Goal: Navigation & Orientation: Find specific page/section

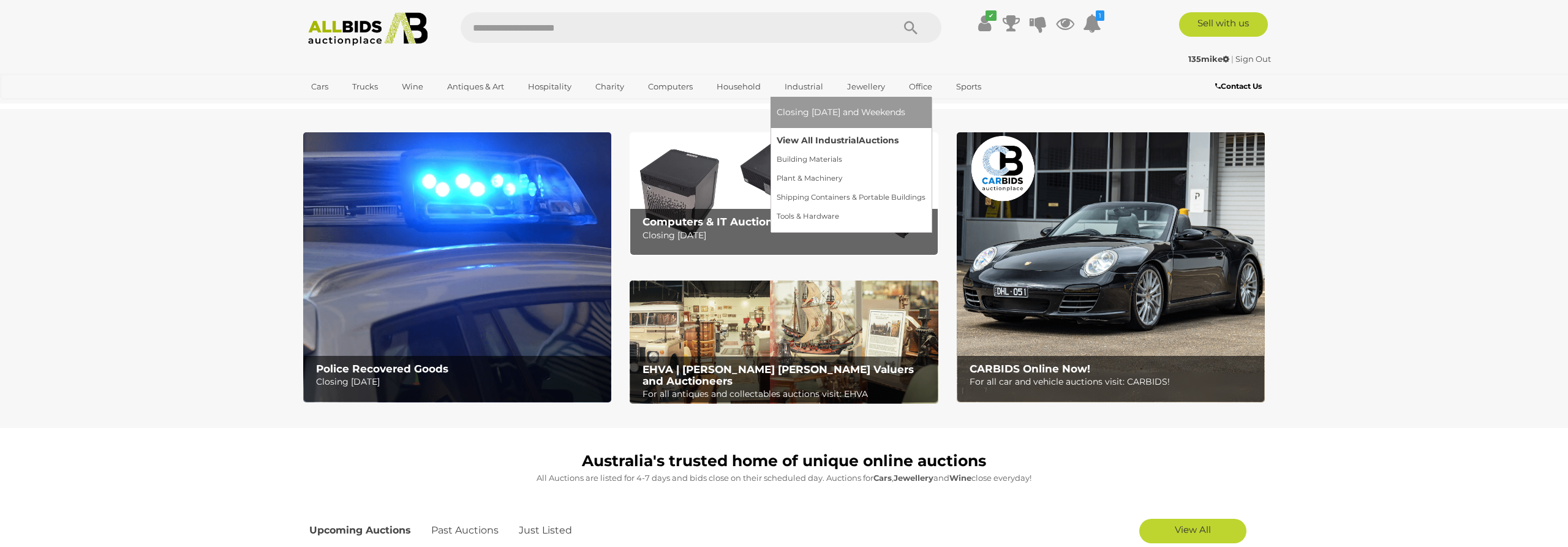
click at [803, 142] on link "View All Industrial Auctions" at bounding box center [851, 141] width 149 height 19
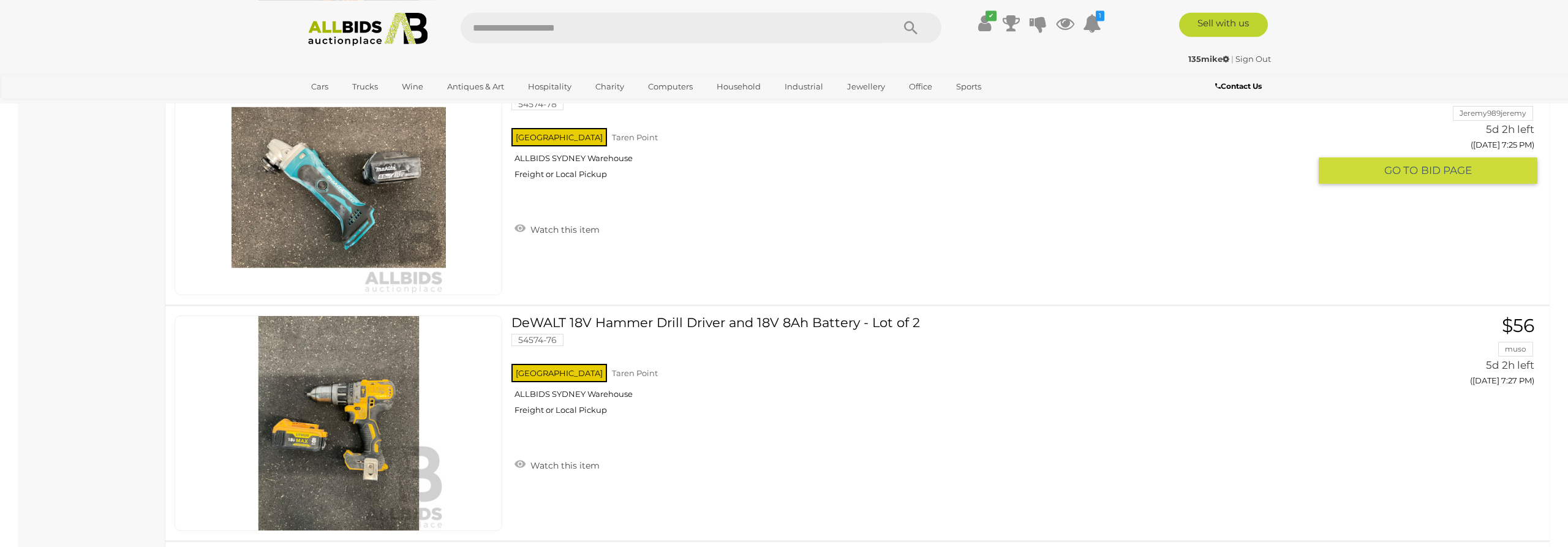
scroll to position [9186, 0]
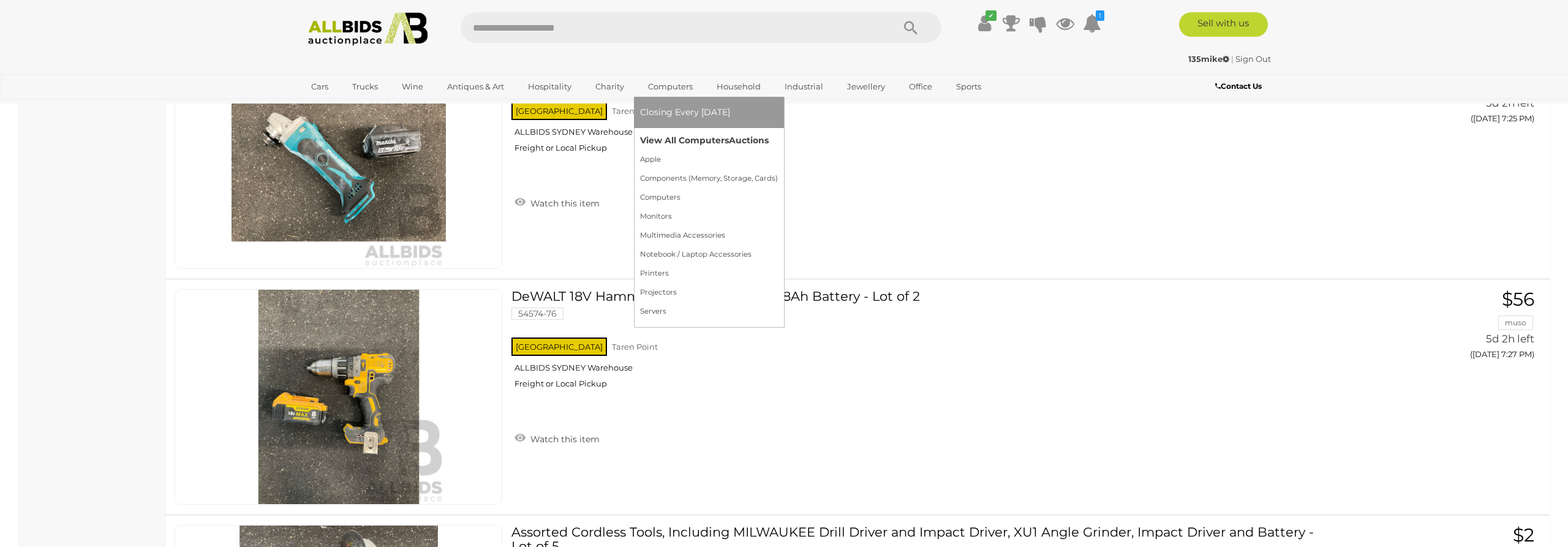
click at [687, 136] on link "View All Computers Auctions" at bounding box center [709, 141] width 138 height 19
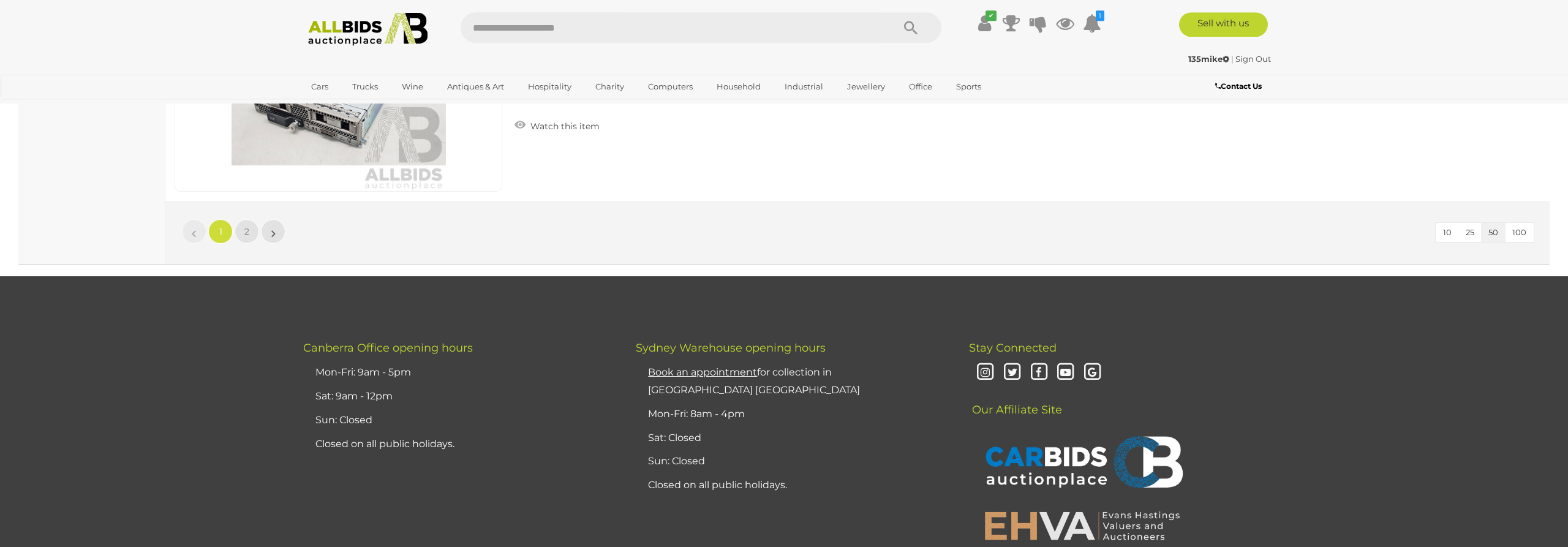
scroll to position [11872, 0]
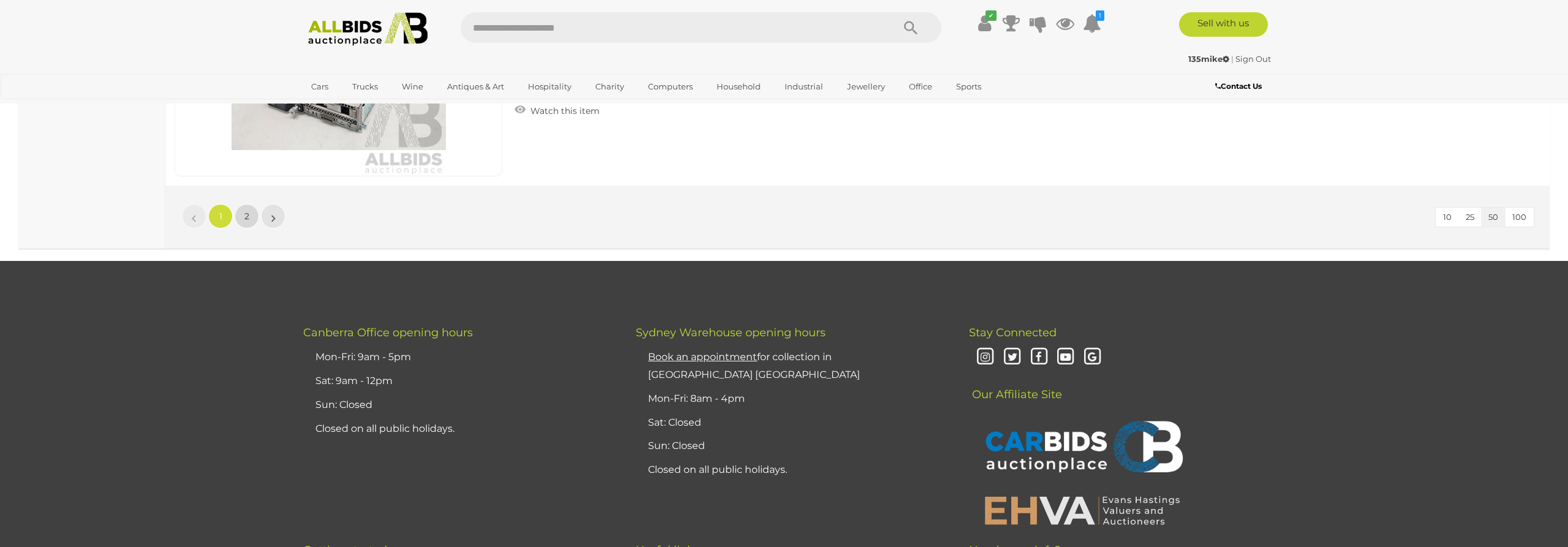
click at [245, 216] on span "2" at bounding box center [247, 216] width 5 height 11
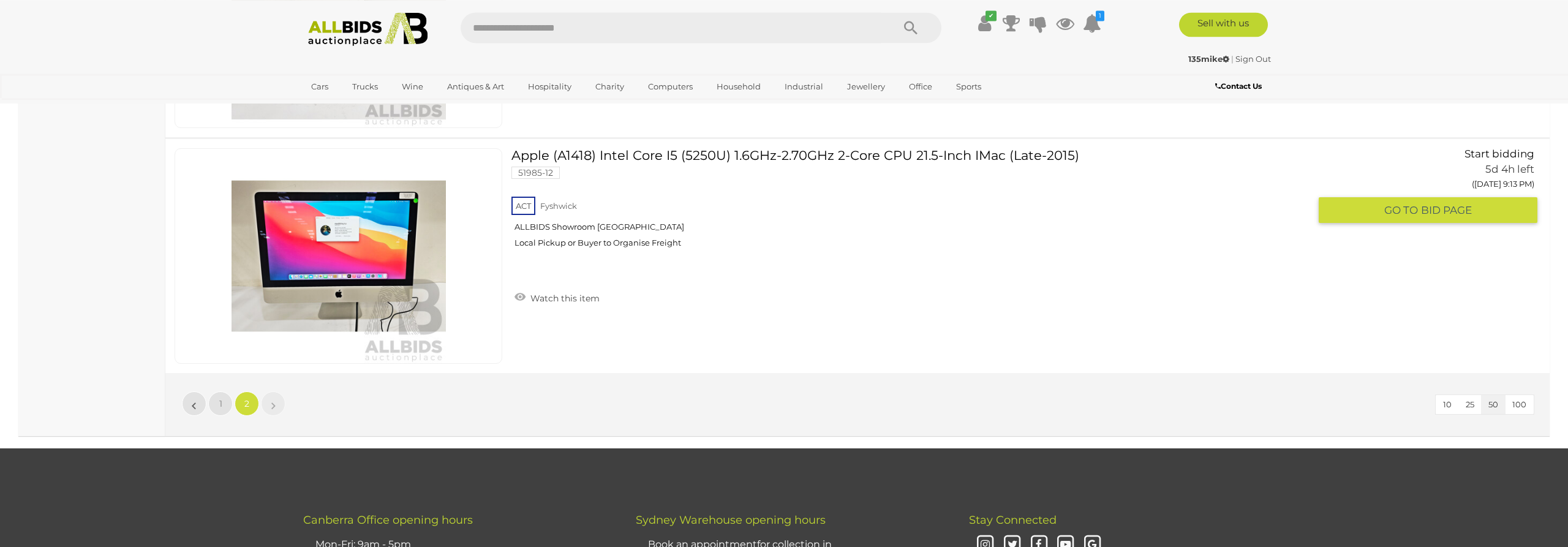
scroll to position [6267, 0]
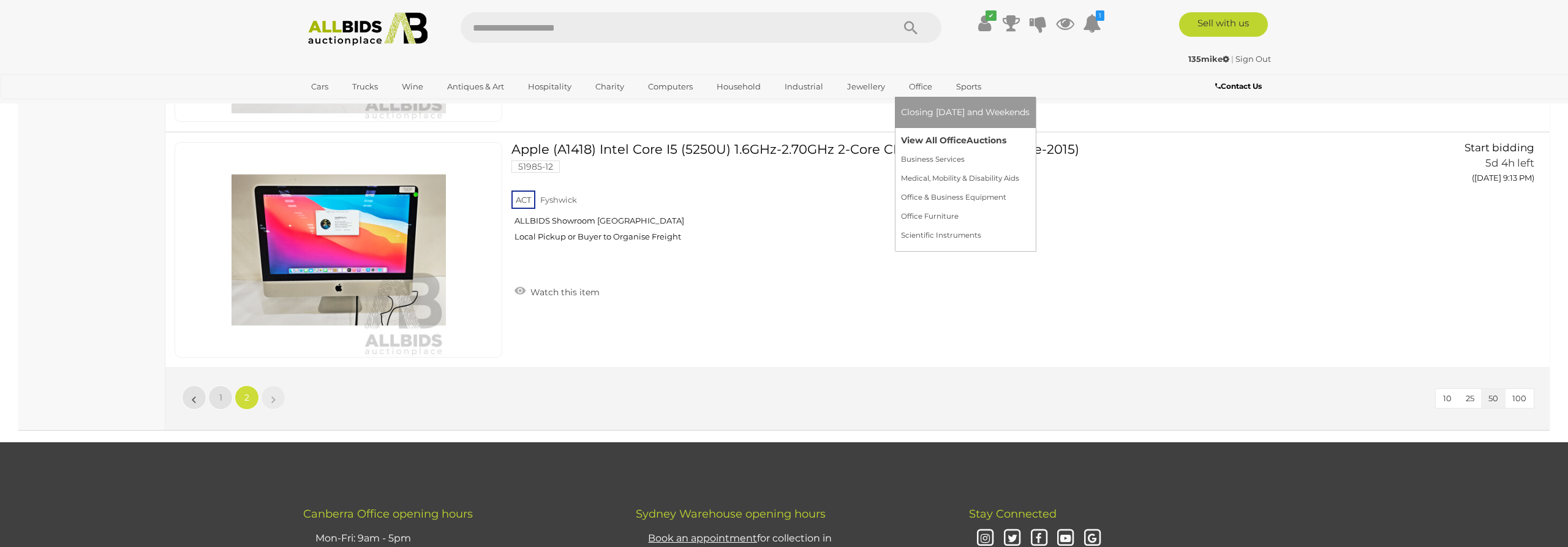
click at [919, 141] on link "View All Office Auctions" at bounding box center [965, 141] width 128 height 19
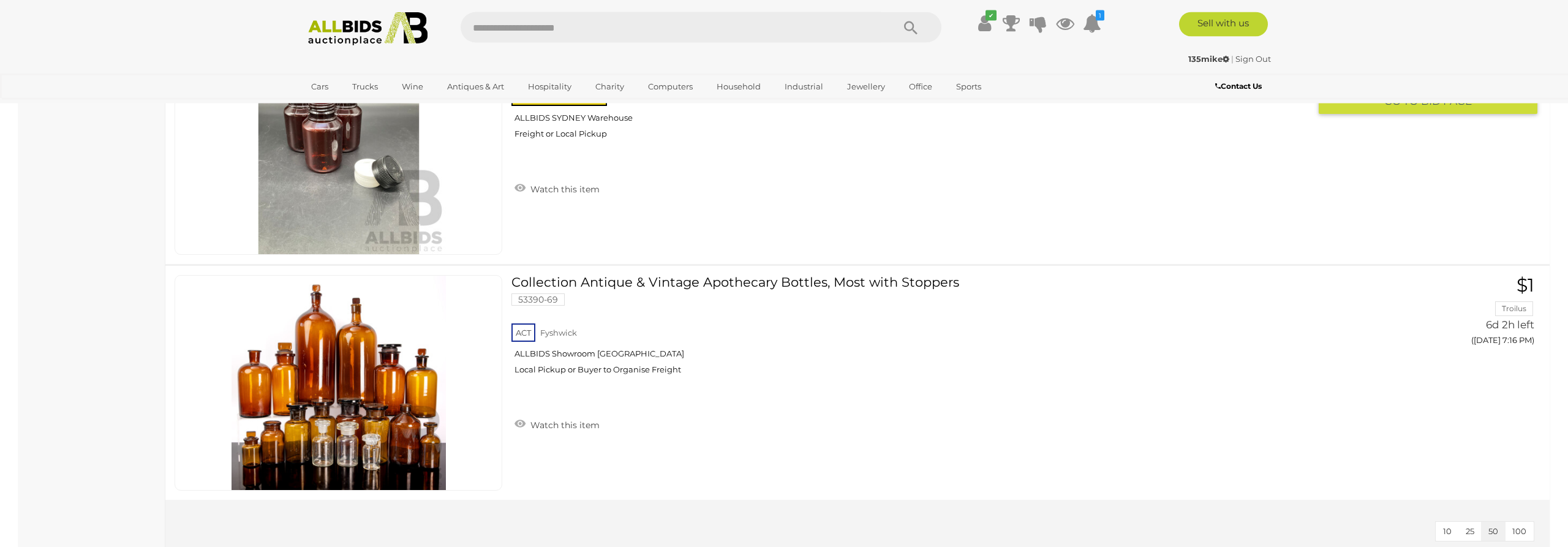
scroll to position [4561, 0]
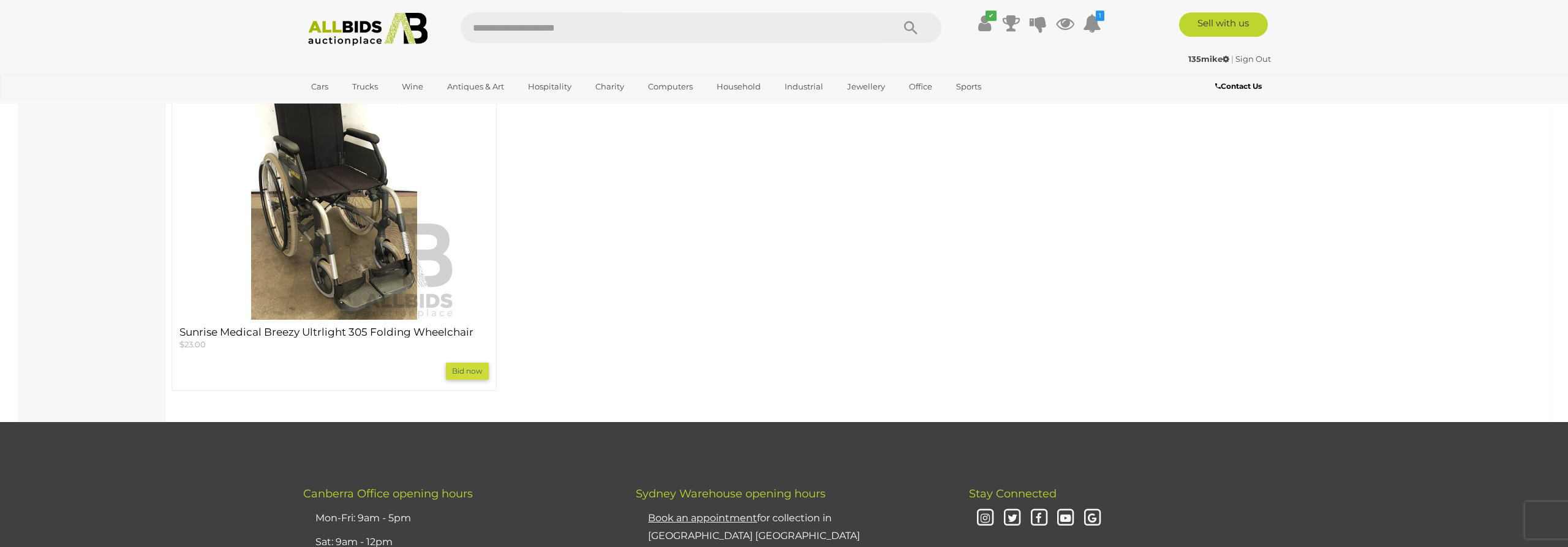
scroll to position [1250, 0]
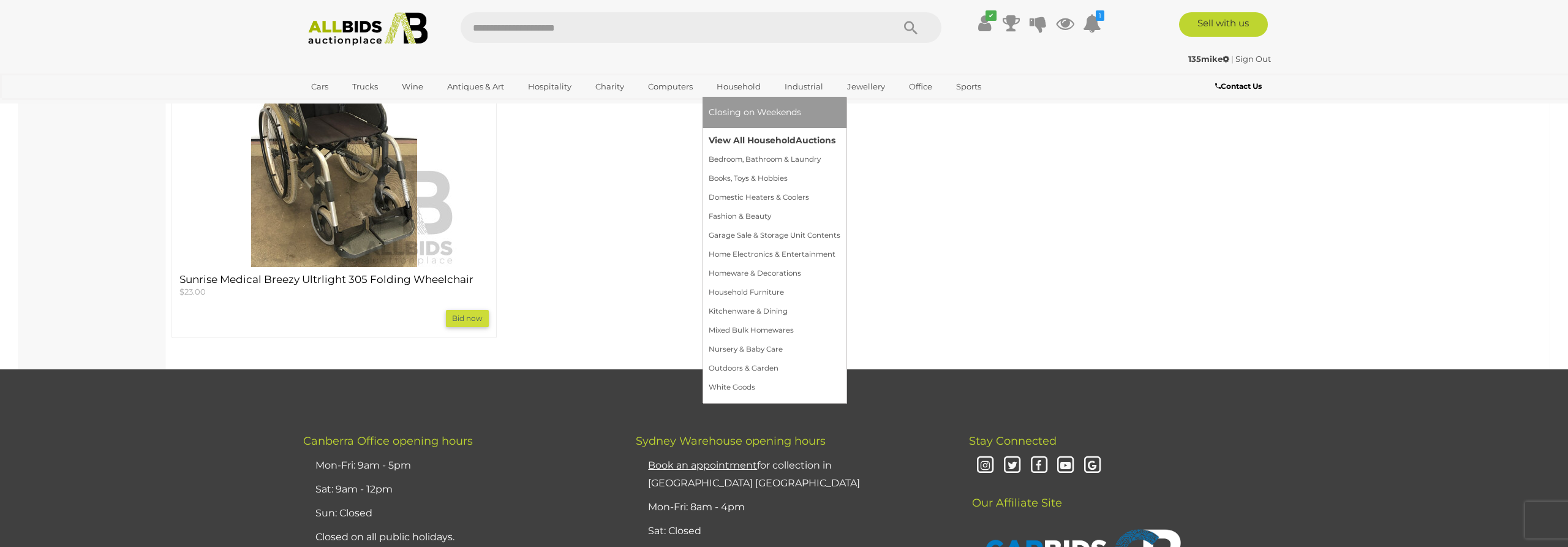
click at [744, 141] on link "View All Household Auctions" at bounding box center [774, 141] width 132 height 19
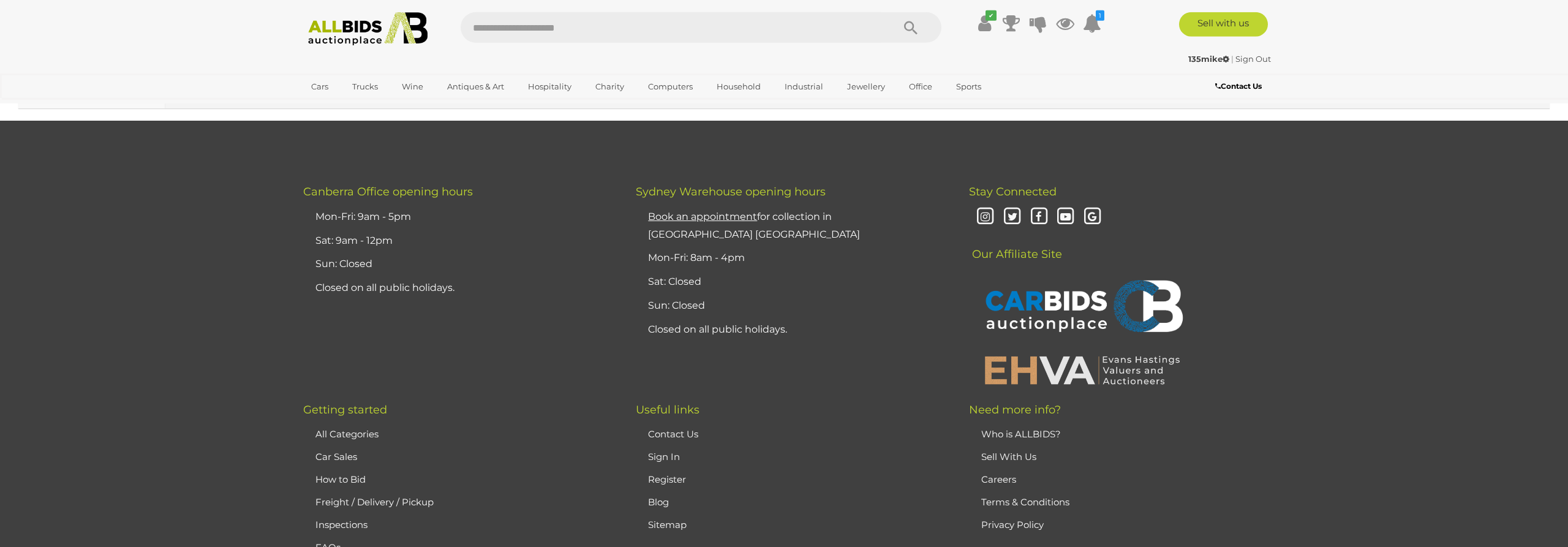
scroll to position [11998, 0]
